Goal: Task Accomplishment & Management: Manage account settings

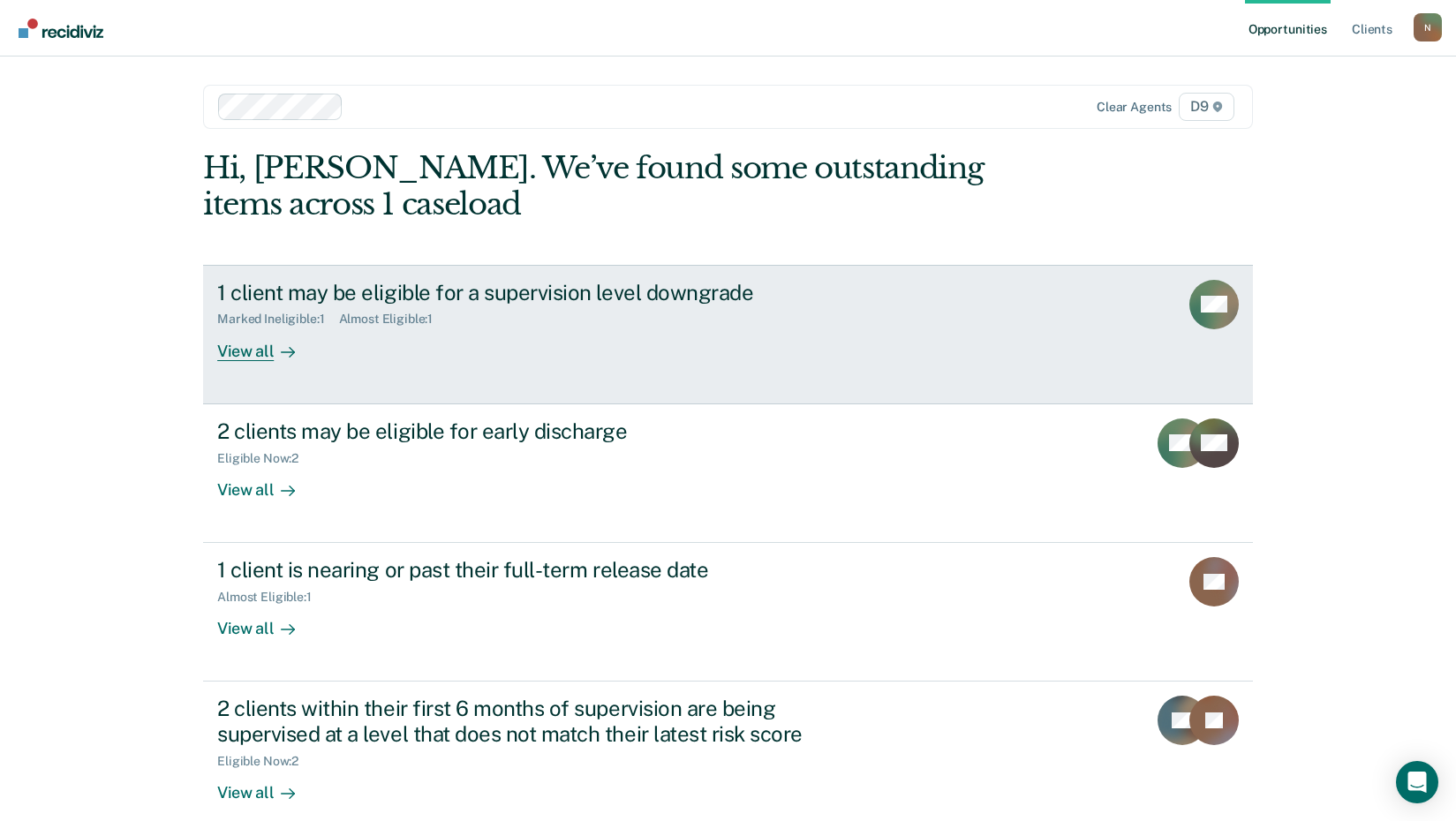
click at [243, 356] on div "View all" at bounding box center [266, 343] width 99 height 35
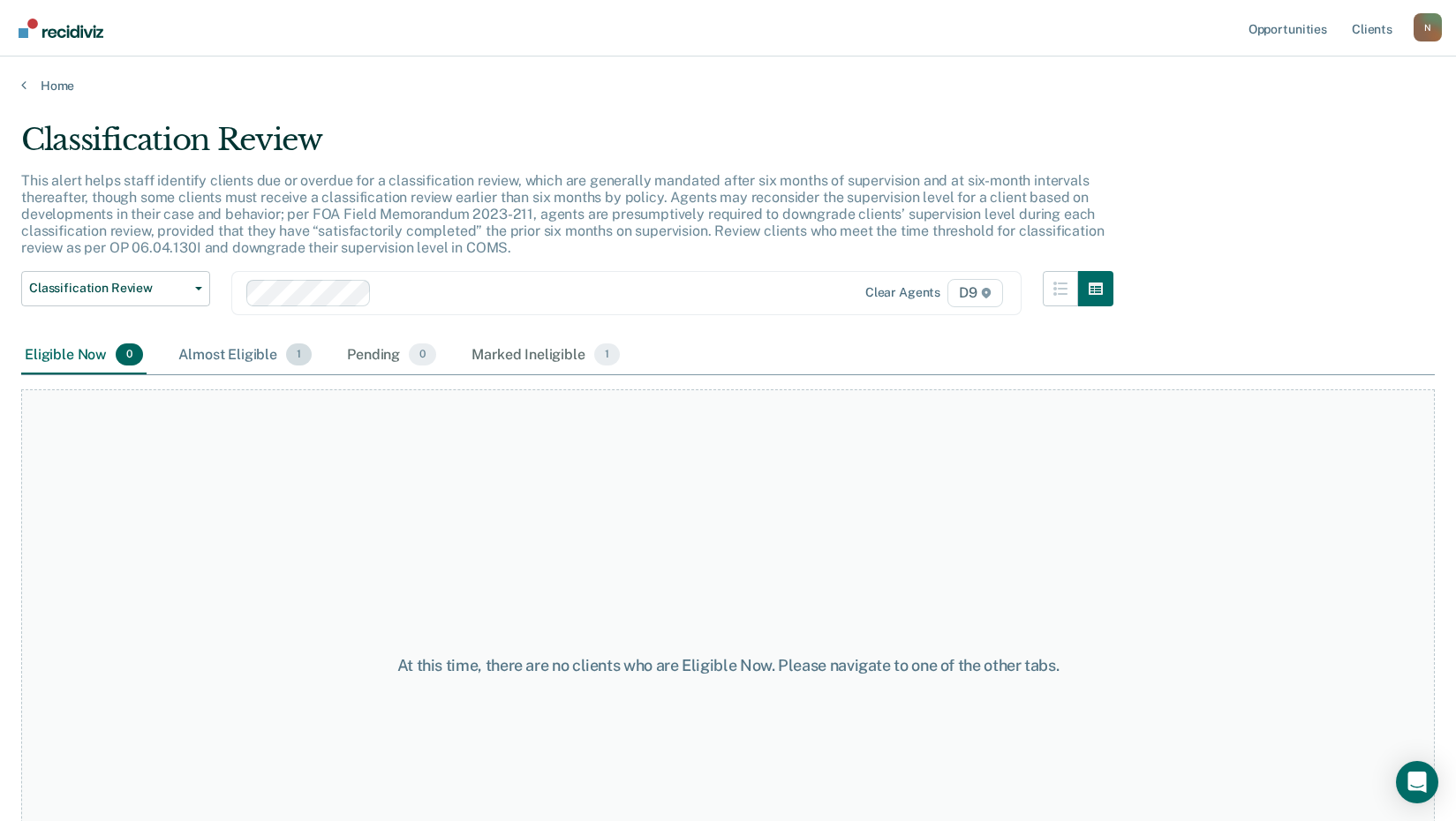
click at [241, 353] on div "Almost Eligible 1" at bounding box center [244, 355] width 141 height 39
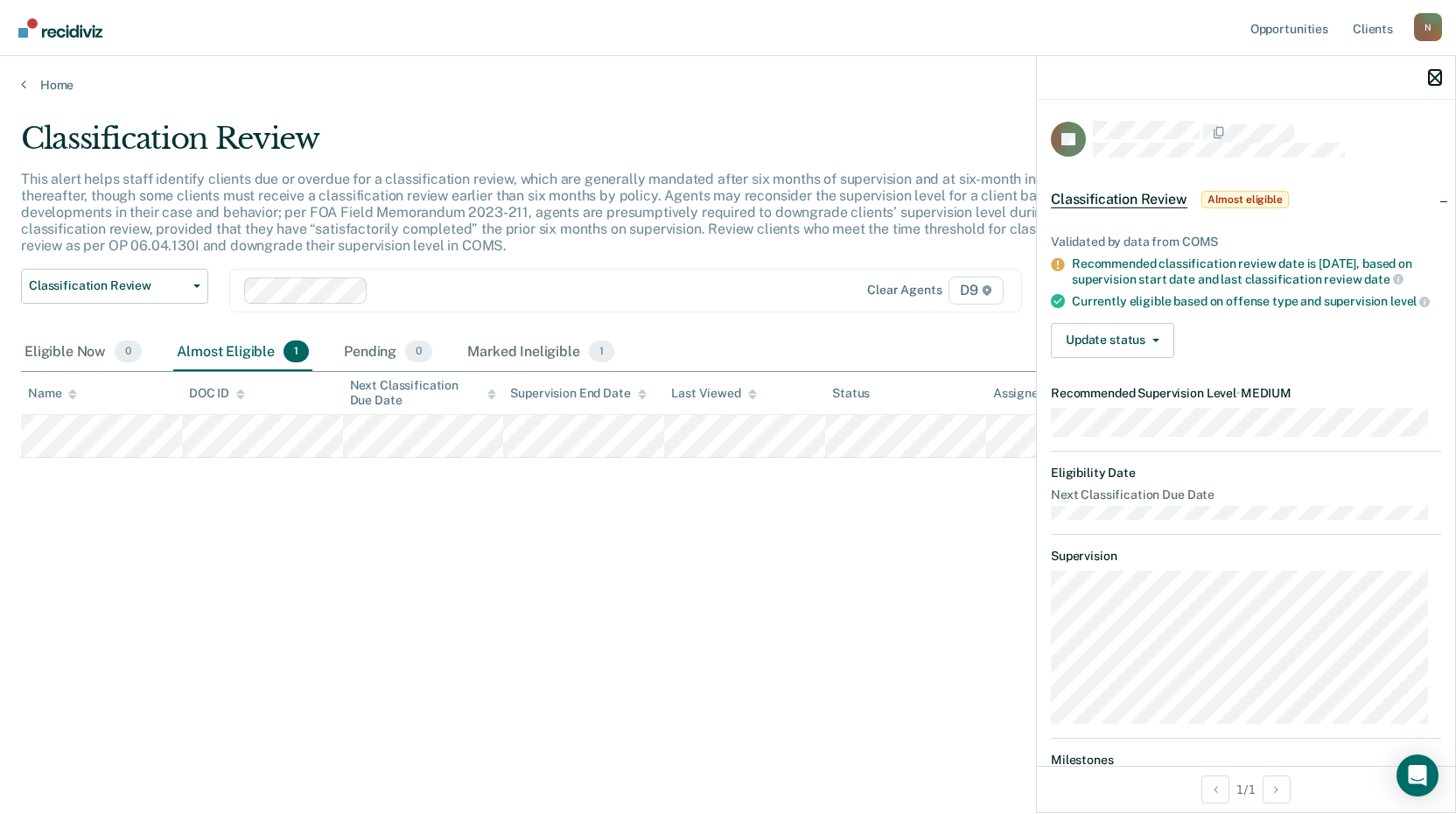
click at [1437, 80] on icon "button" at bounding box center [1435, 78] width 12 height 12
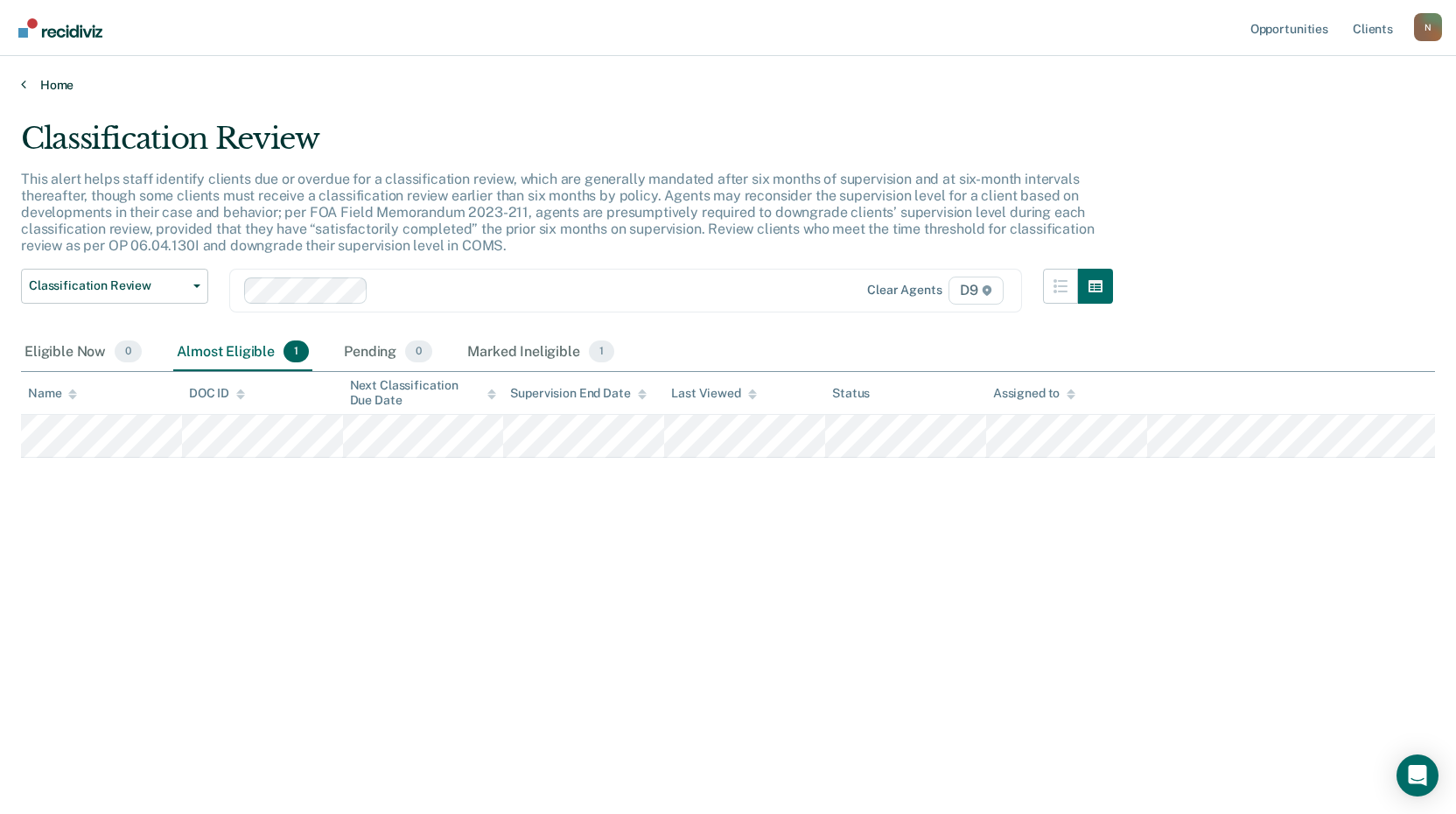
click at [21, 84] on icon at bounding box center [23, 84] width 5 height 14
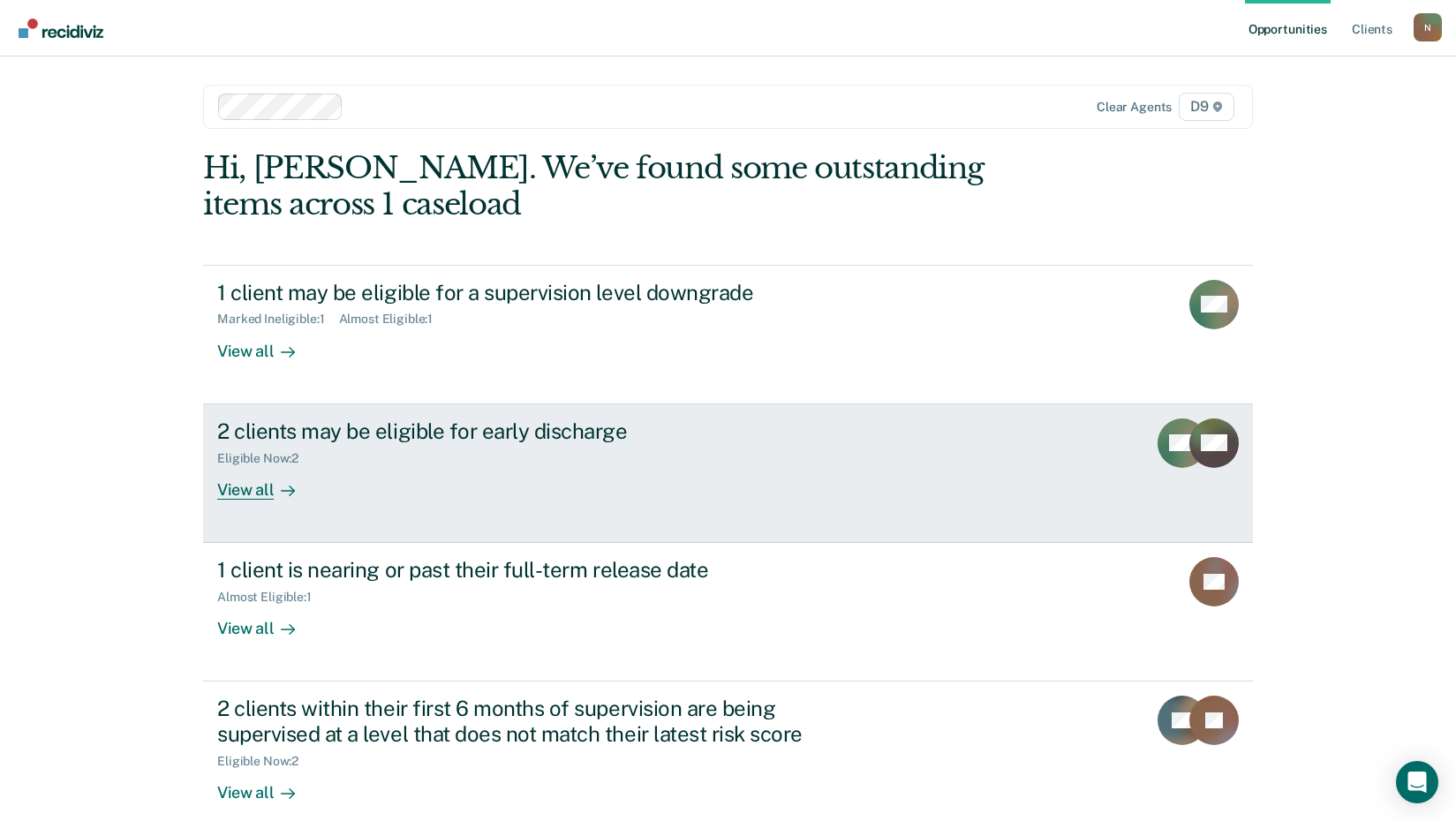
click at [251, 488] on div "View all" at bounding box center [266, 482] width 99 height 35
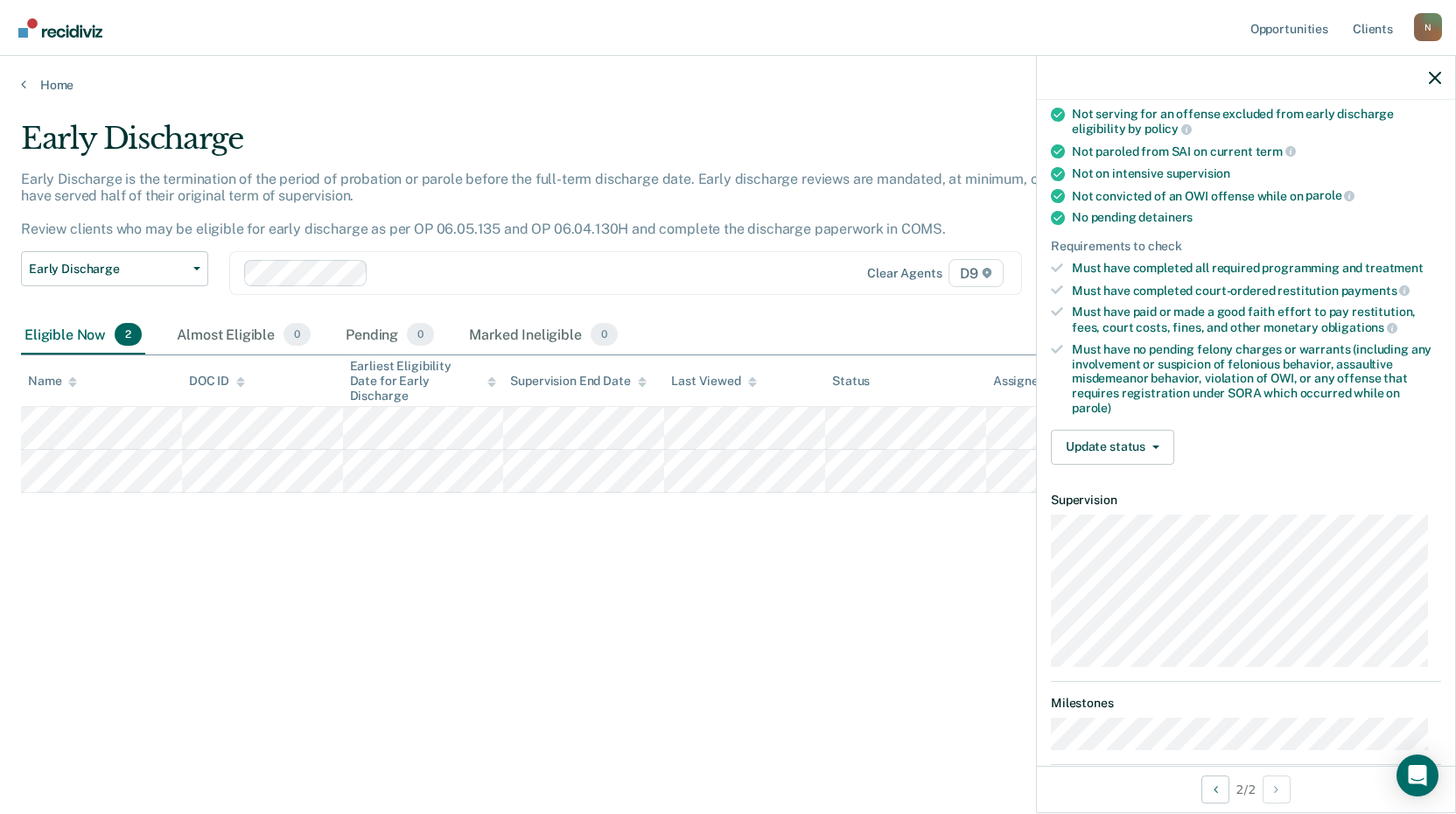
scroll to position [377, 0]
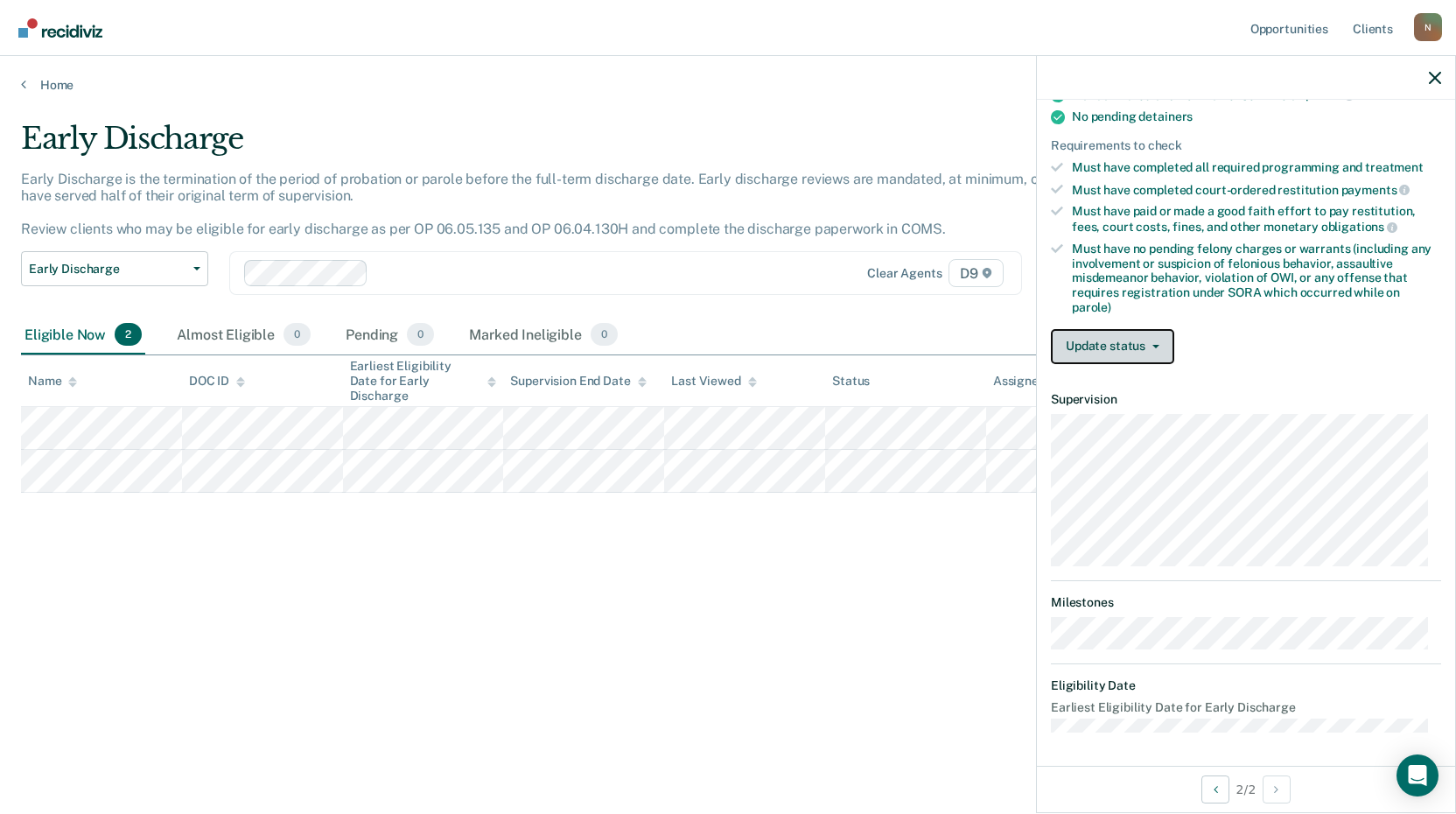
click at [1159, 346] on button "Update status" at bounding box center [1113, 346] width 124 height 35
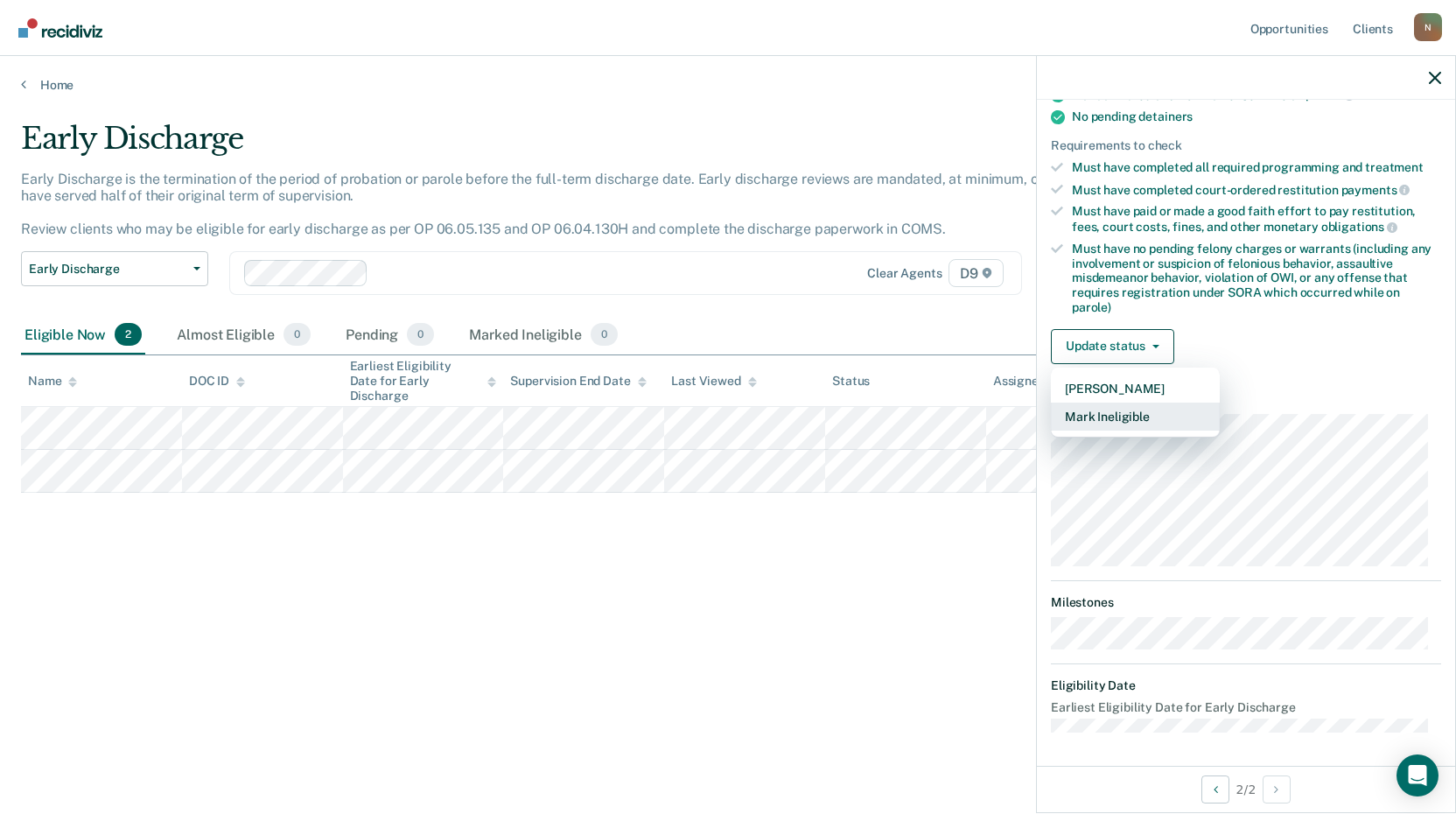
click at [1099, 414] on button "Mark Ineligible" at bounding box center [1136, 416] width 169 height 28
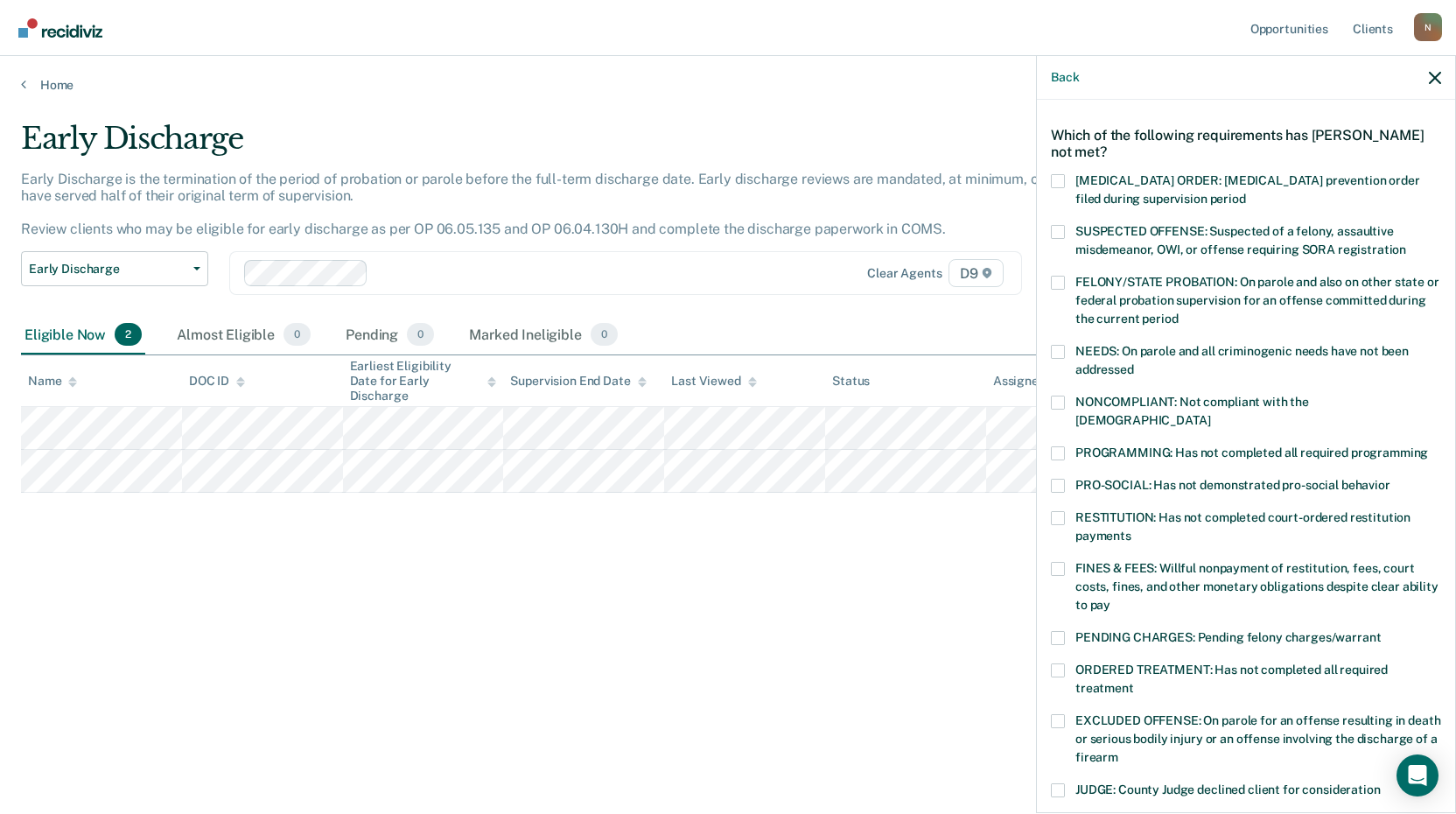
scroll to position [87, 0]
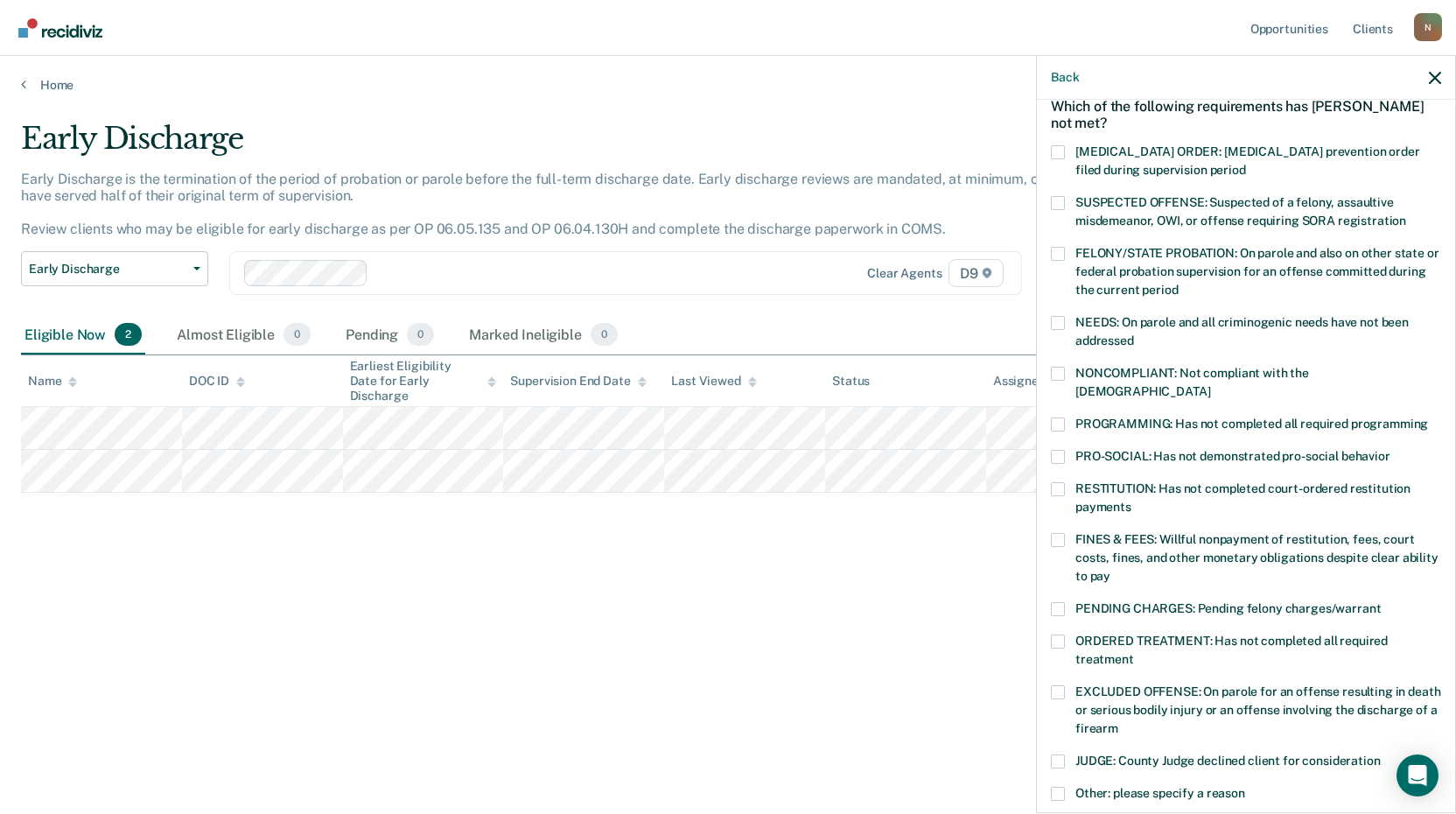
click at [1058, 685] on span at bounding box center [1058, 692] width 14 height 14
click at [1119, 722] on input "EXCLUDED OFFENSE: On parole for an offense resulting in death or serious bodily…" at bounding box center [1119, 722] width 0 height 0
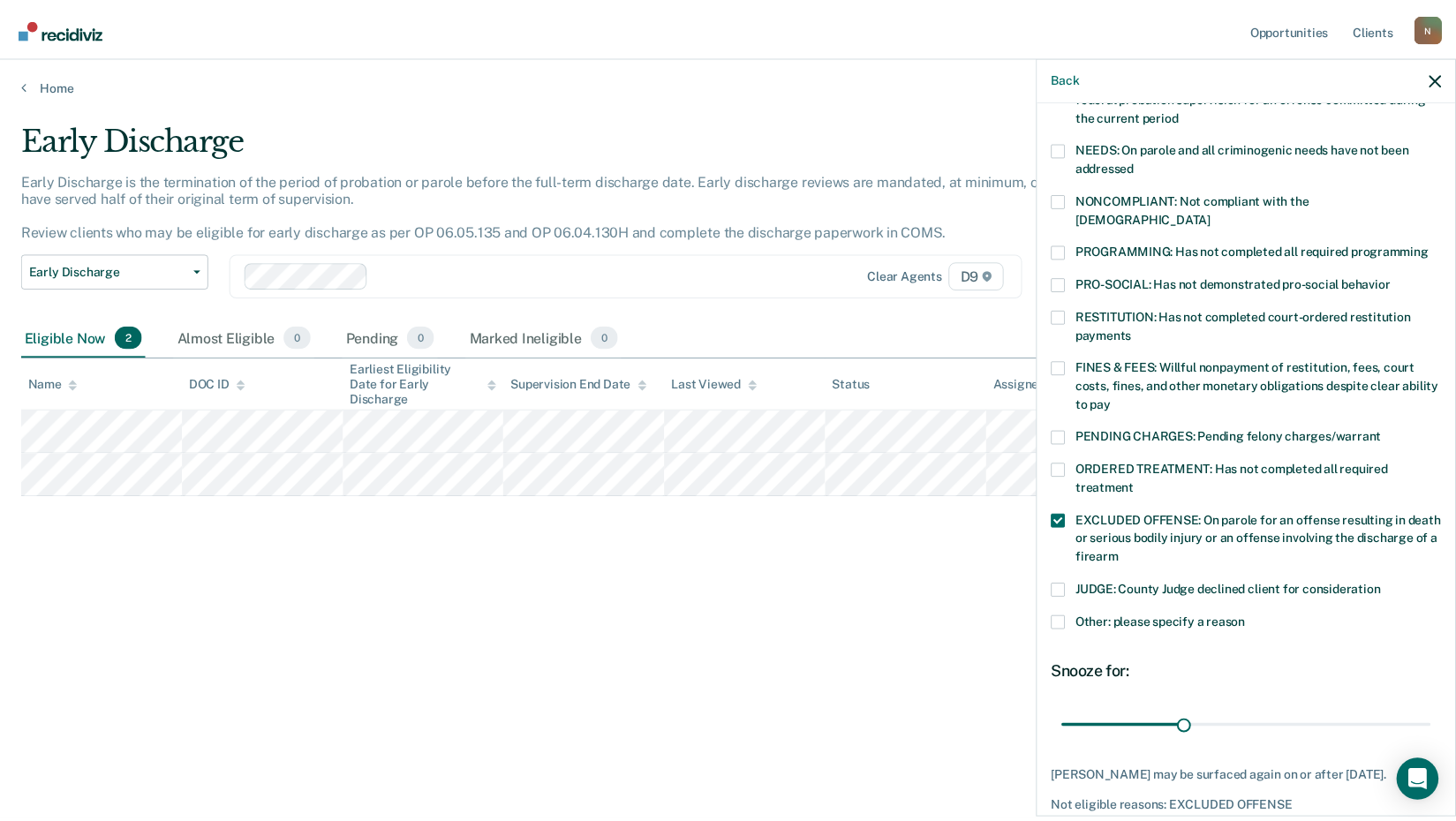
scroll to position [340, 0]
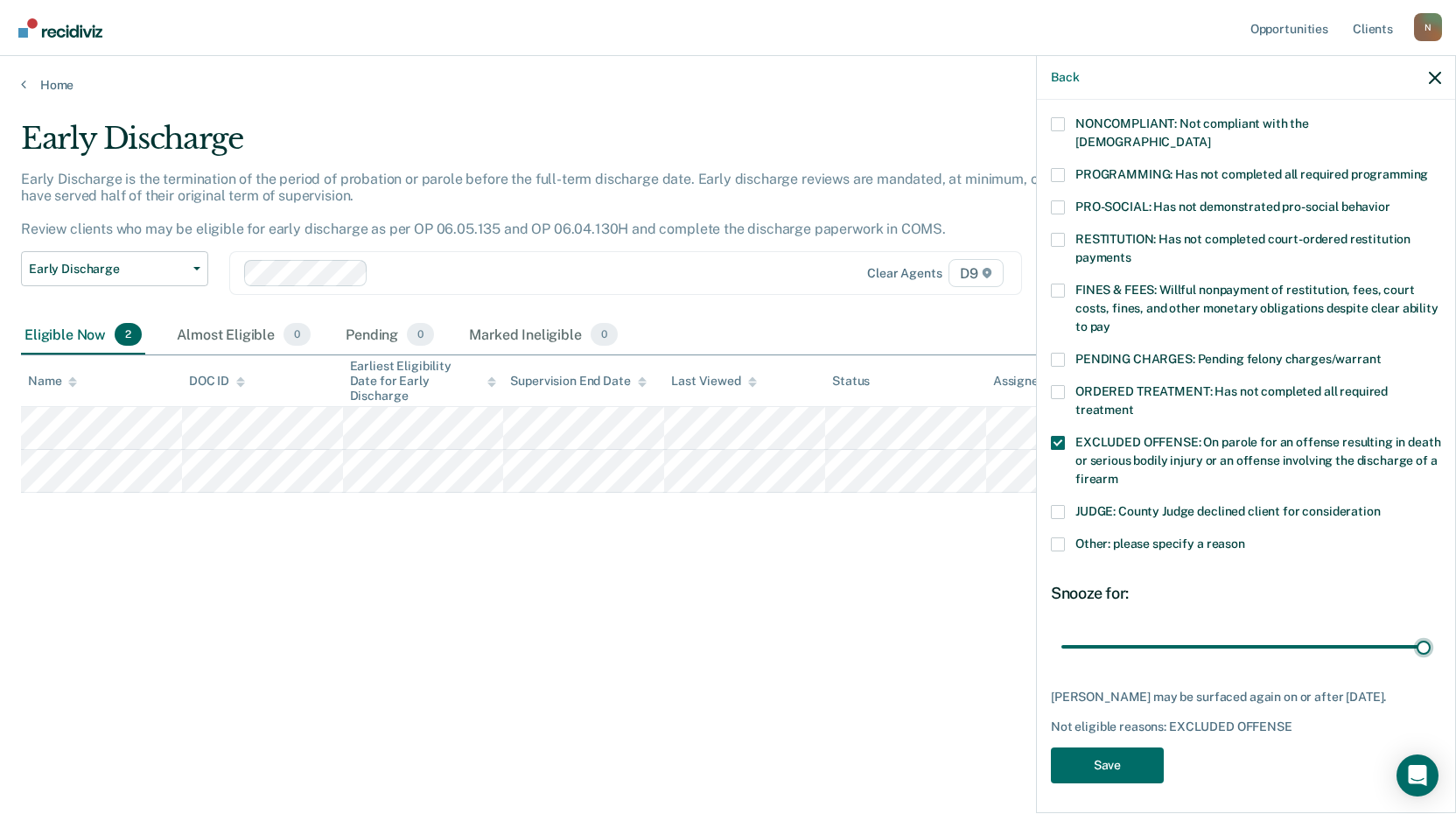
drag, startPoint x: 1182, startPoint y: 628, endPoint x: 1425, endPoint y: 641, distance: 243.3
type input "90"
click at [1425, 641] on input "range" at bounding box center [1245, 646] width 369 height 31
click at [1107, 755] on button "Save" at bounding box center [1108, 766] width 113 height 36
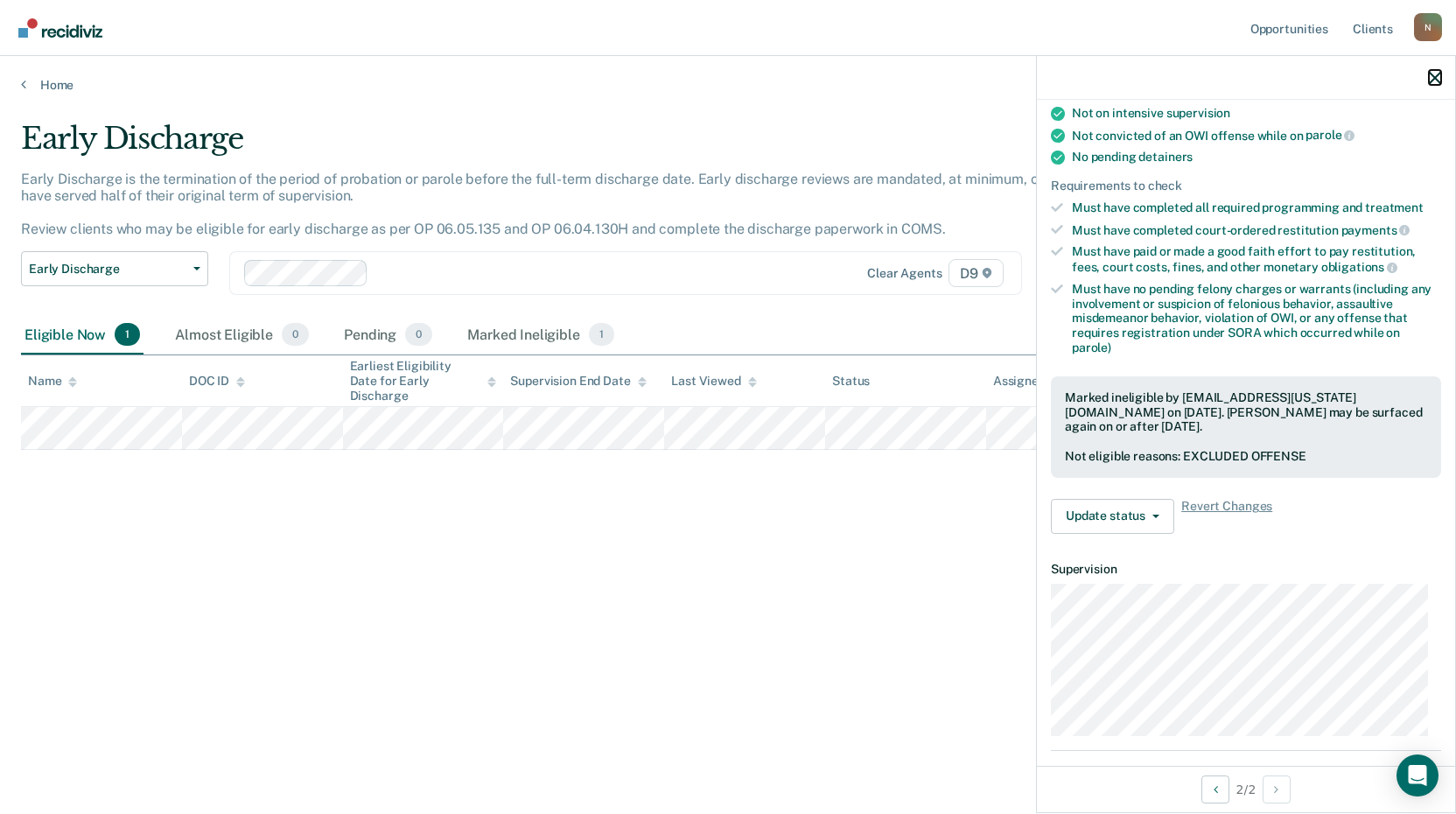
click at [1435, 73] on icon "button" at bounding box center [1435, 78] width 12 height 12
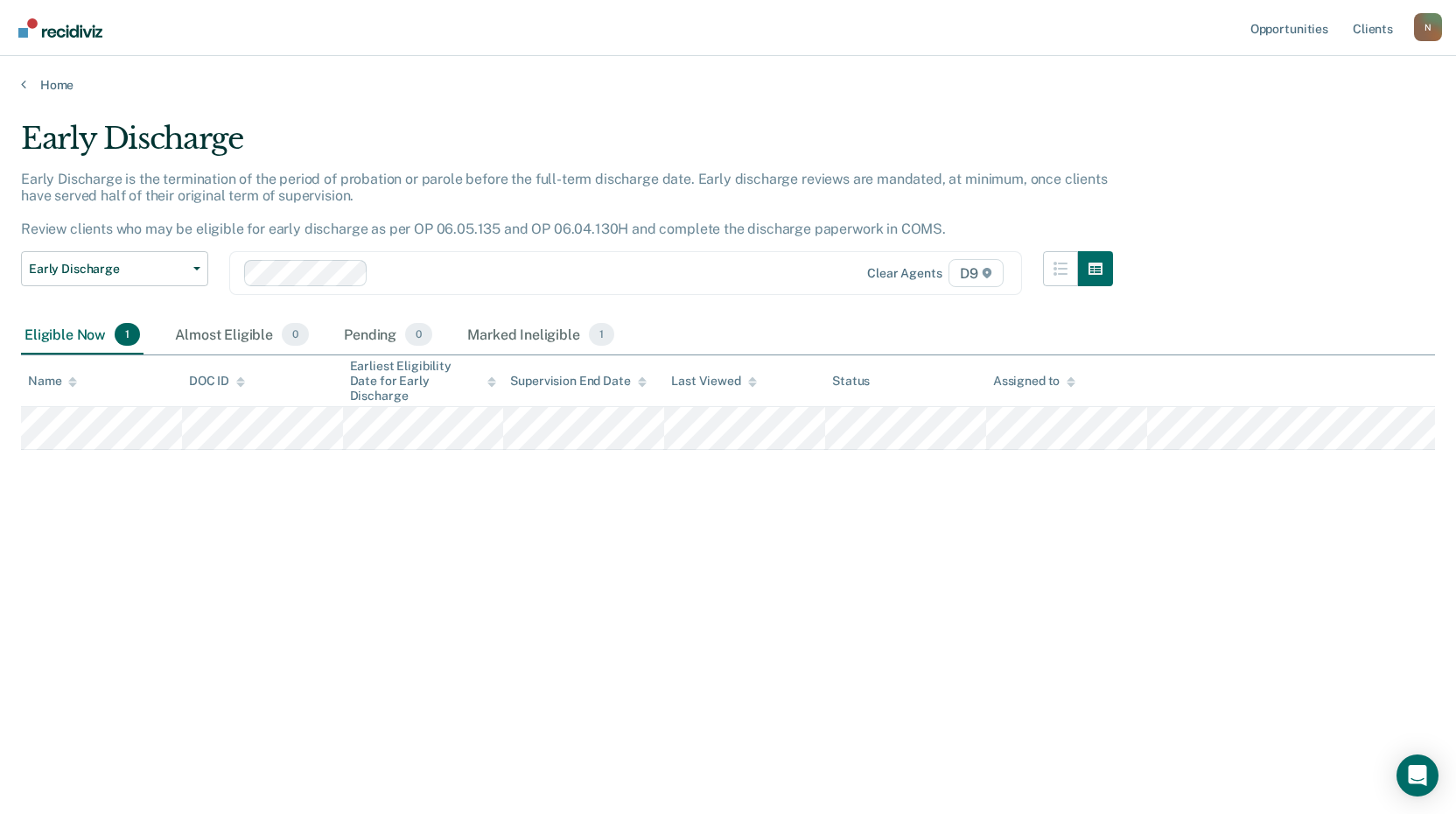
click at [19, 85] on div "Home" at bounding box center [728, 74] width 1456 height 37
click at [21, 83] on icon at bounding box center [23, 84] width 5 height 14
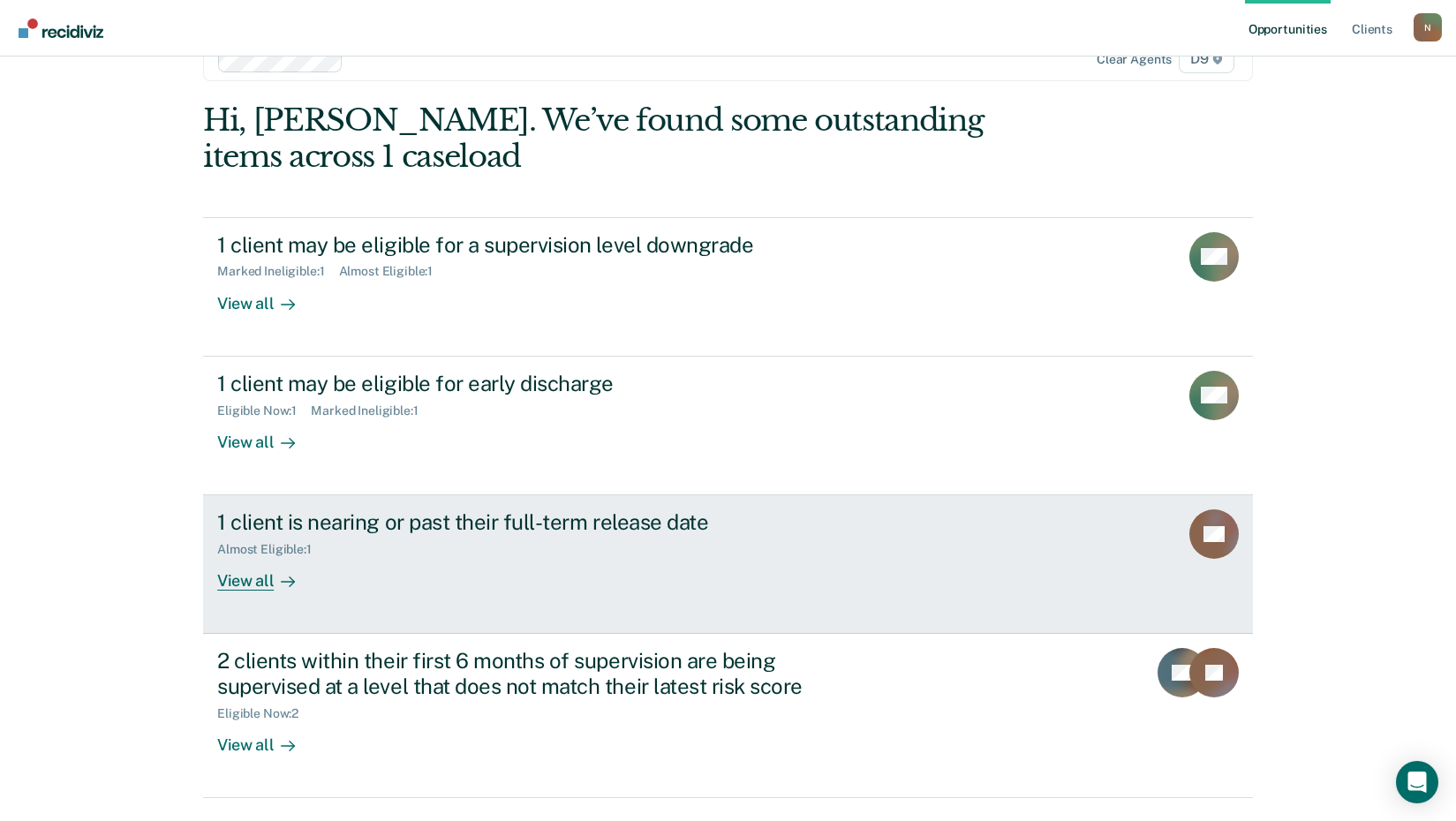
scroll to position [88, 0]
